Goal: Information Seeking & Learning: Learn about a topic

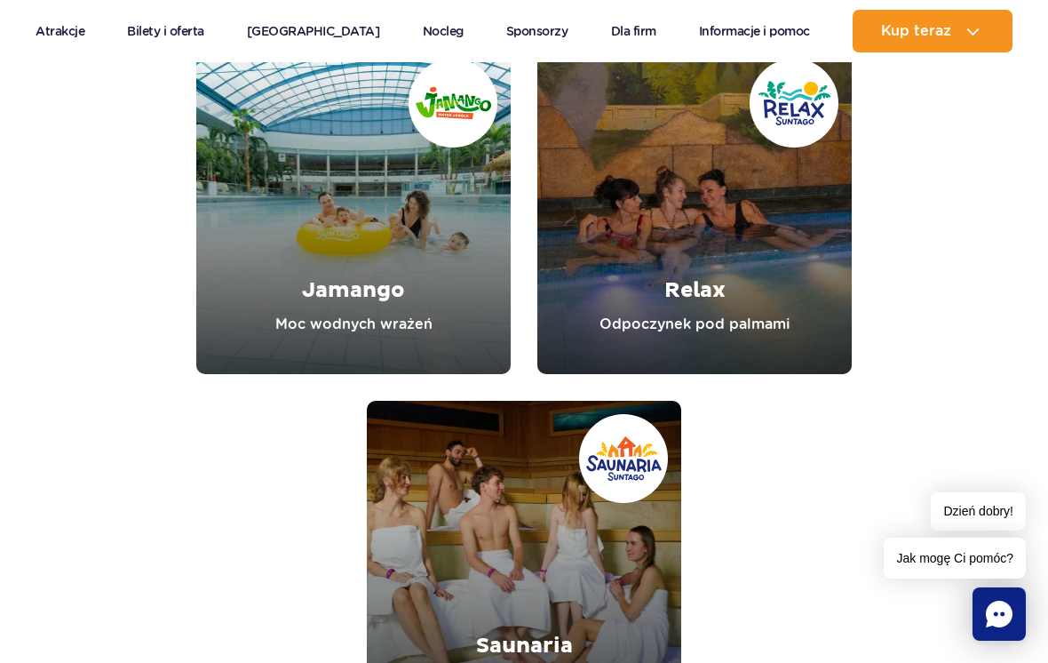
scroll to position [1968, 0]
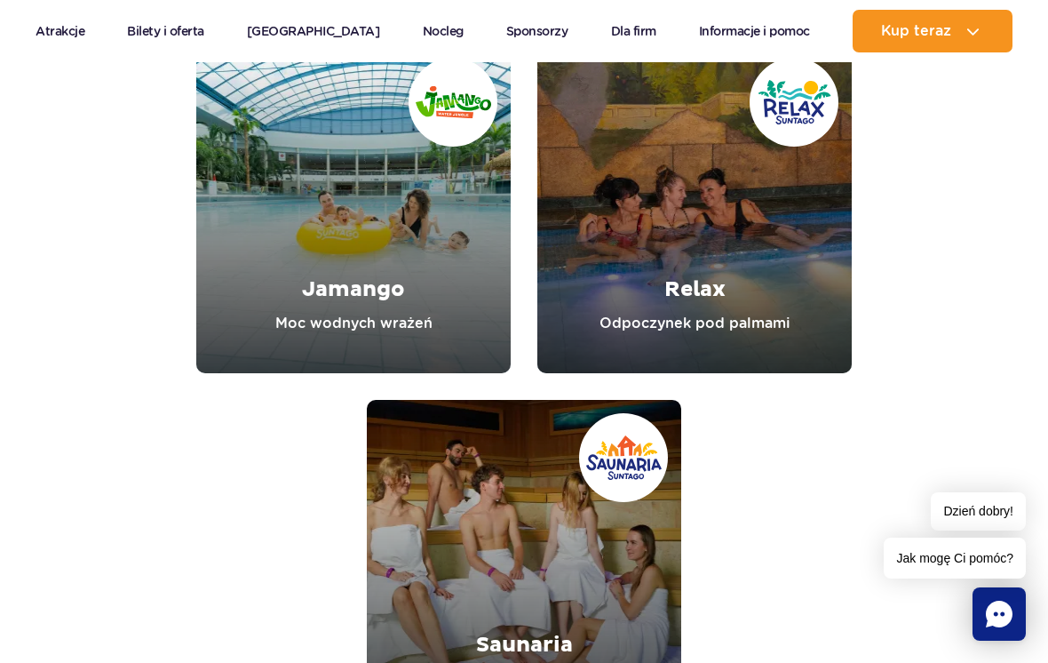
click at [306, 288] on link "Jamango" at bounding box center [353, 208] width 314 height 329
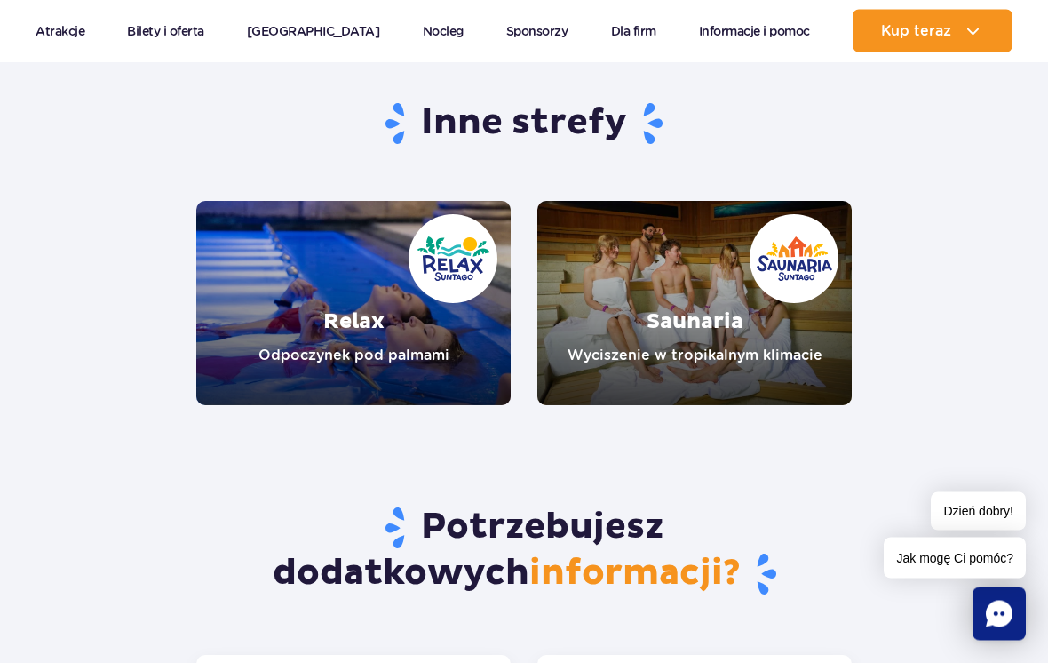
scroll to position [3467, 0]
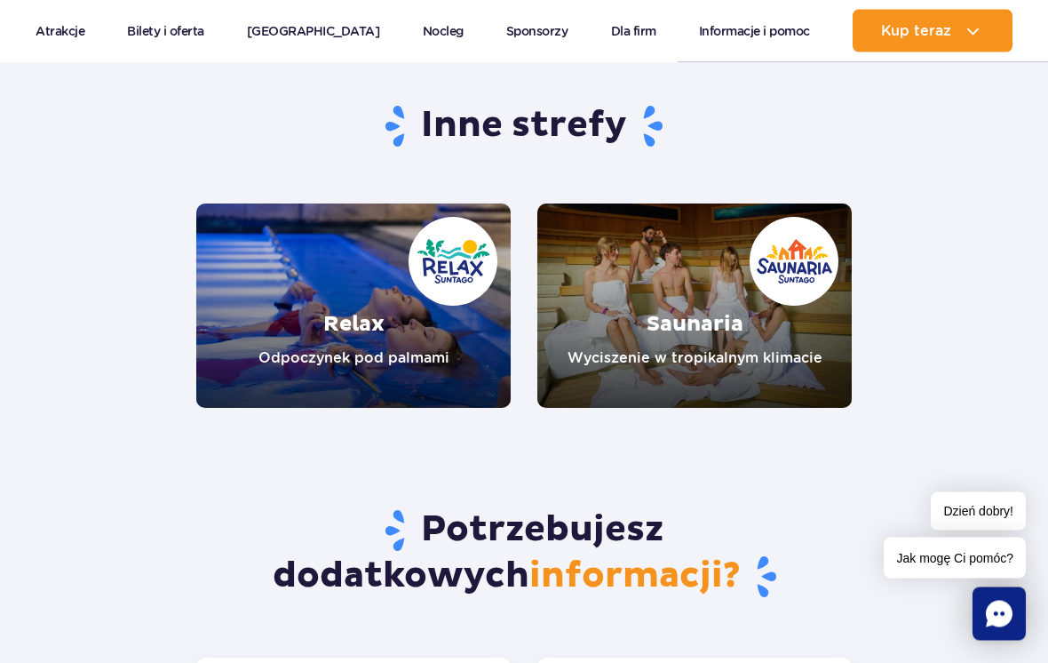
click at [298, 288] on link "Relax" at bounding box center [353, 306] width 314 height 204
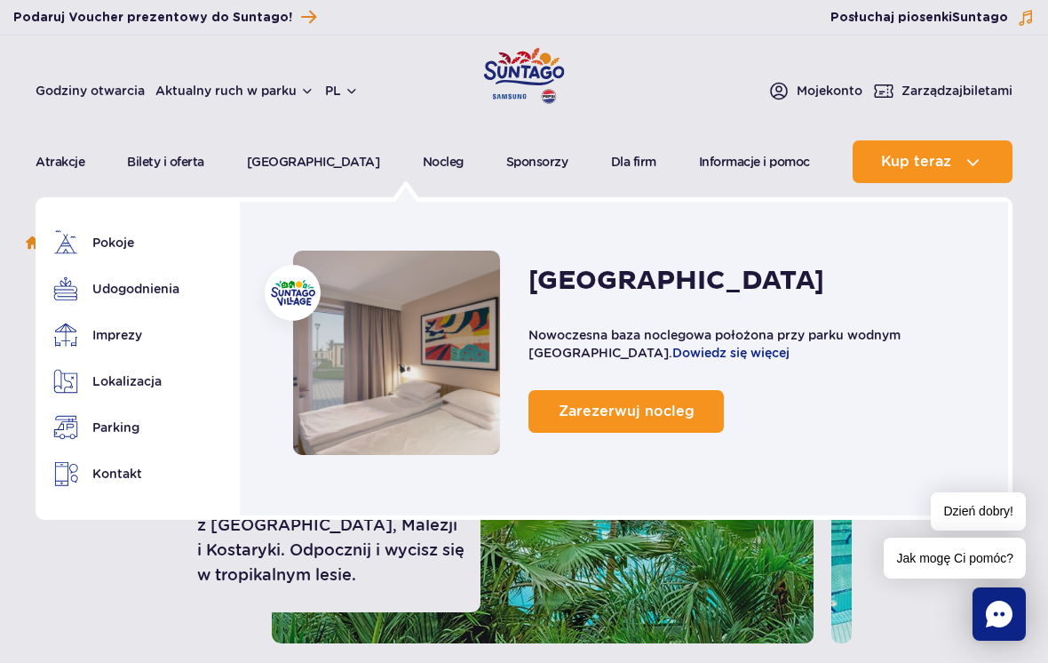
click at [0, 0] on img at bounding box center [0, 0] width 0 height 0
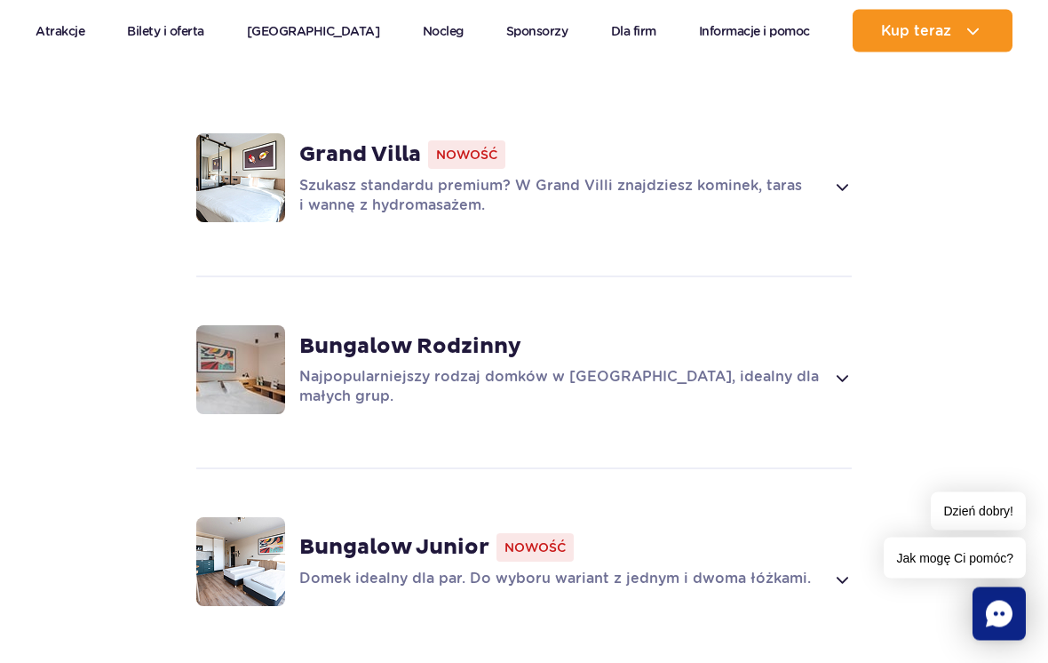
scroll to position [1723, 0]
click at [357, 367] on p "Najpopularniejszy rodzaj domków w [GEOGRAPHIC_DATA], idealny dla małych grup." at bounding box center [561, 386] width 525 height 39
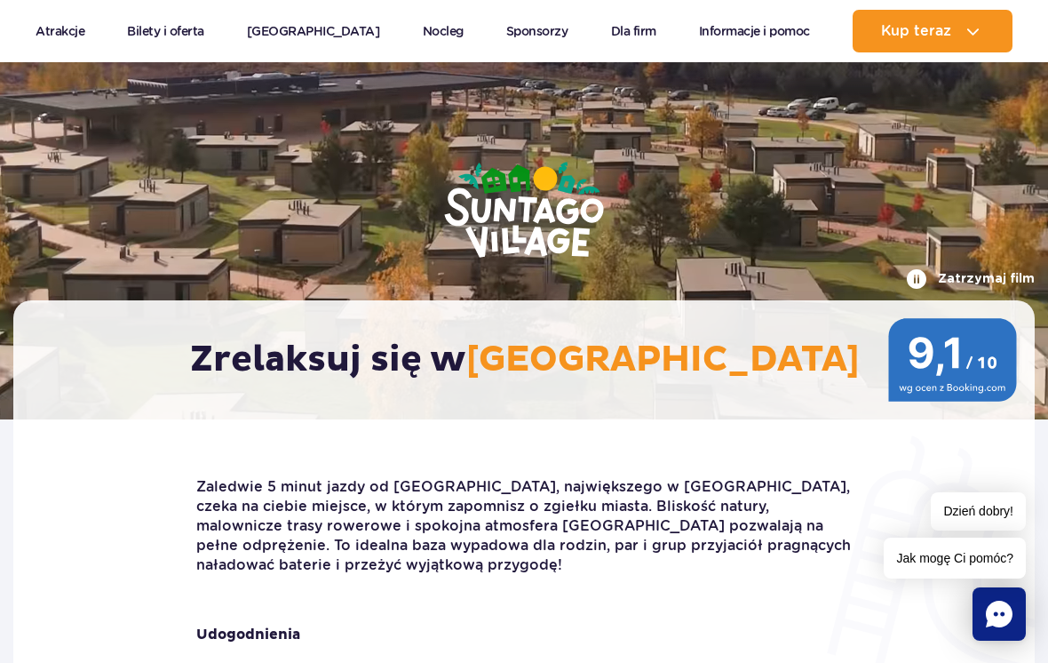
scroll to position [0, 0]
